Goal: Browse casually

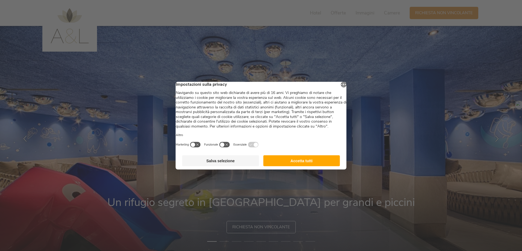
click at [300, 164] on button "Accetta tutti" at bounding box center [301, 160] width 77 height 11
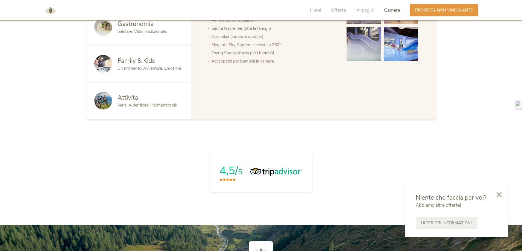
scroll to position [64, 0]
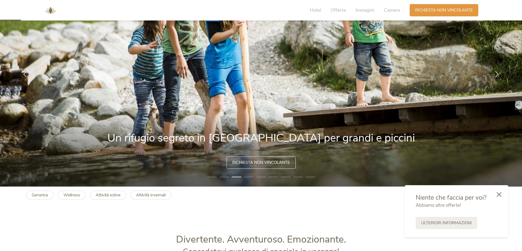
click at [47, 10] on img at bounding box center [50, 10] width 16 height 16
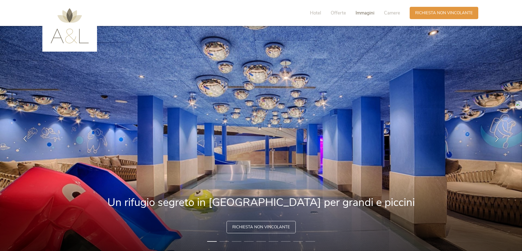
click at [365, 15] on span "Immagini" at bounding box center [364, 13] width 19 height 6
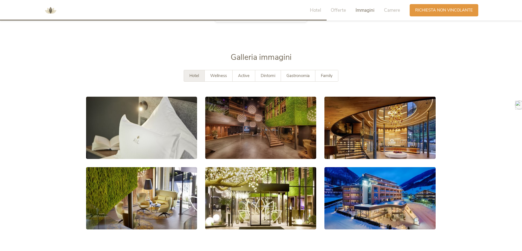
scroll to position [1001, 0]
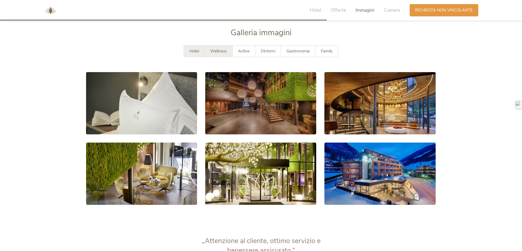
click at [221, 48] on div "Wellness" at bounding box center [219, 51] width 28 height 11
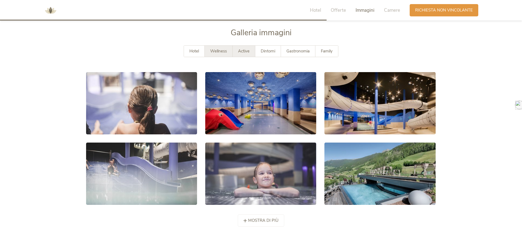
click at [237, 49] on div "Active" at bounding box center [243, 51] width 23 height 11
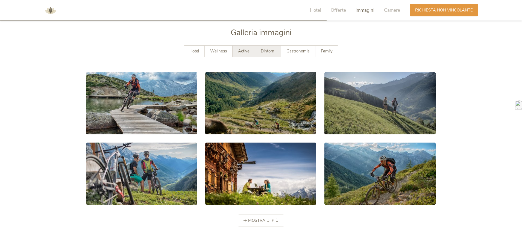
click at [268, 55] on div "Dintorni" at bounding box center [268, 51] width 26 height 11
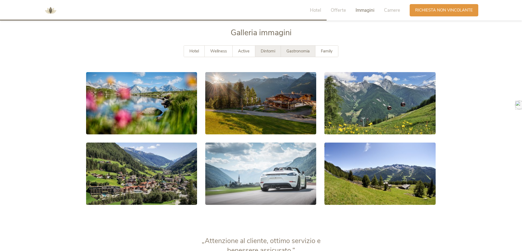
click at [287, 51] on span "Gastronomia" at bounding box center [297, 50] width 23 height 5
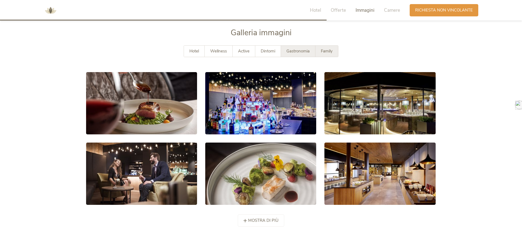
click at [322, 53] on span "Family" at bounding box center [327, 50] width 12 height 5
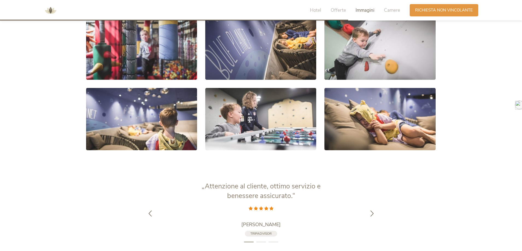
scroll to position [1137, 0]
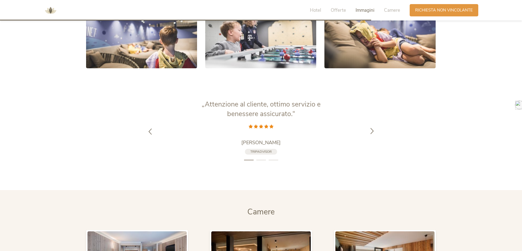
click at [372, 130] on icon at bounding box center [372, 131] width 6 height 6
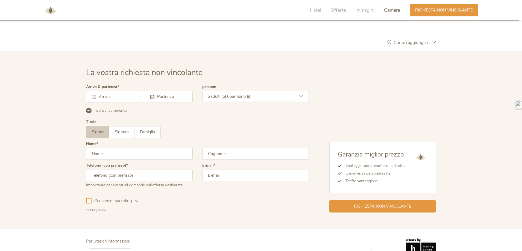
scroll to position [1590, 0]
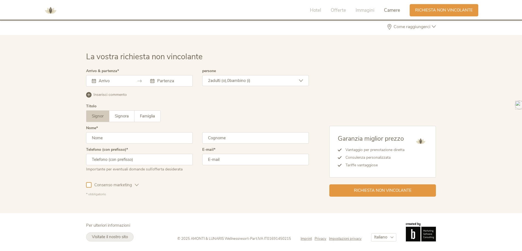
click at [104, 236] on span "Visitate il nostro sito" at bounding box center [110, 236] width 36 height 5
